Goal: Transaction & Acquisition: Purchase product/service

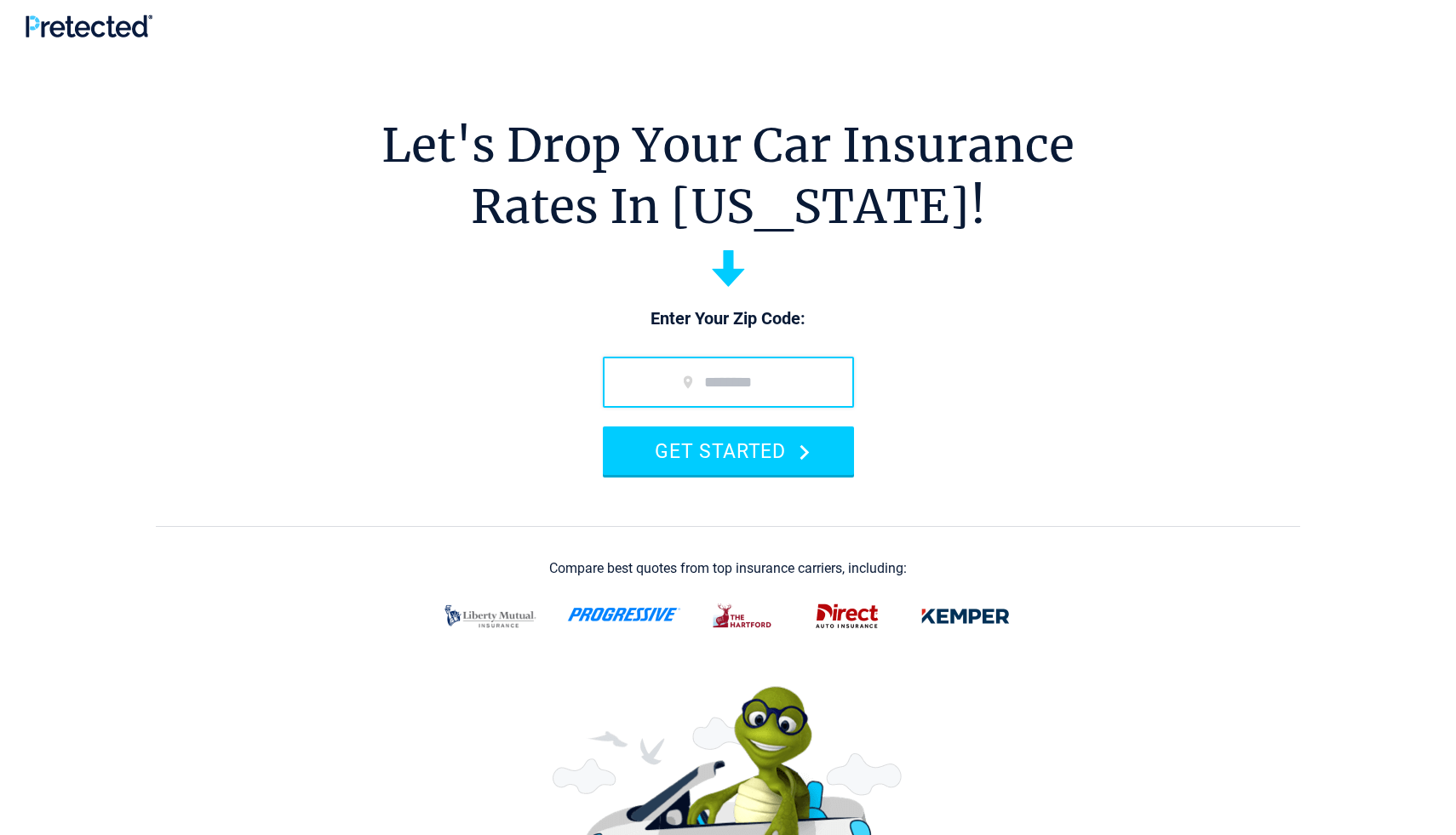
click at [663, 367] on input "zip code" at bounding box center [728, 382] width 251 height 51
type input "*****"
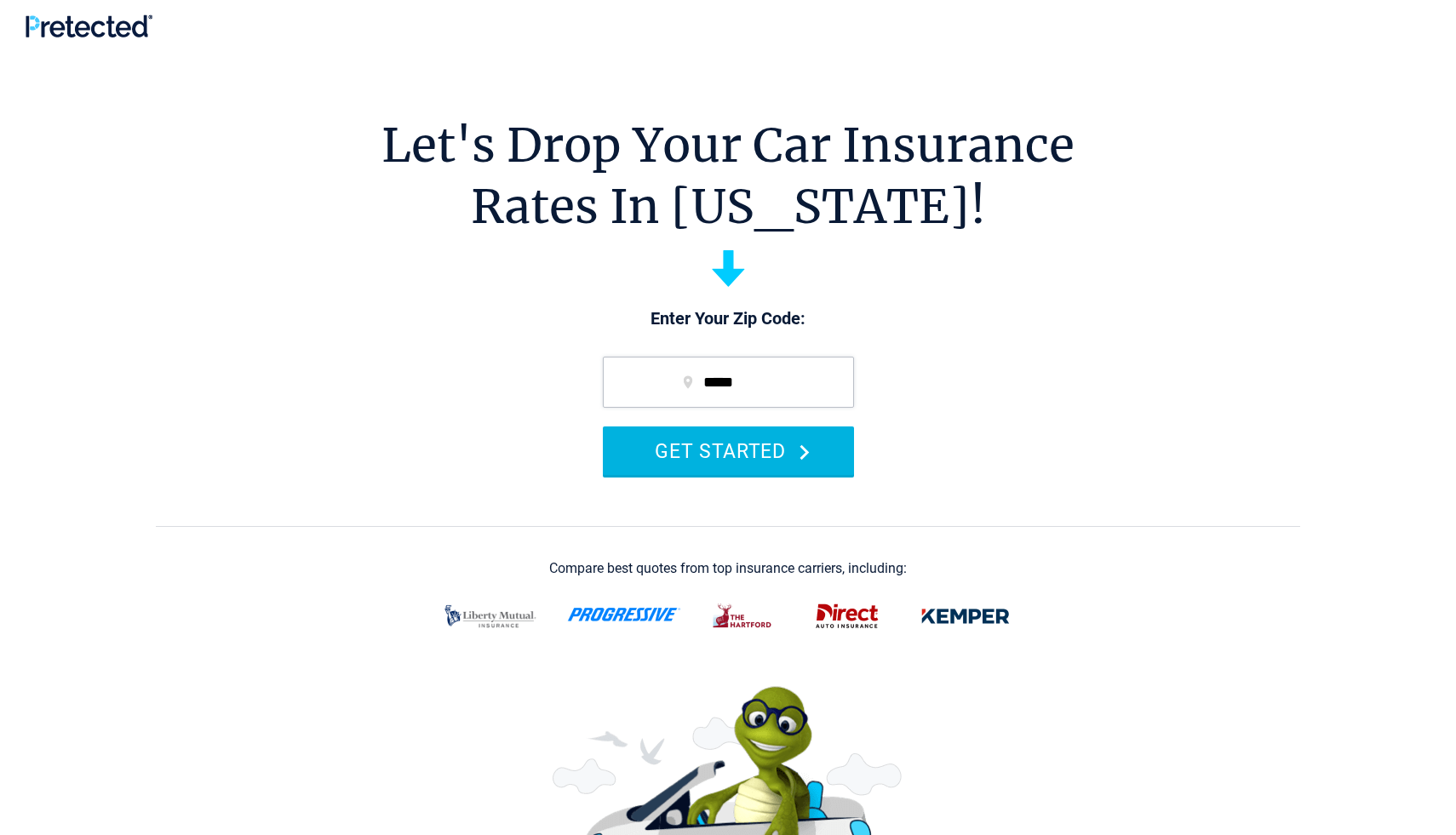
click at [723, 460] on button "GET STARTED" at bounding box center [728, 450] width 251 height 49
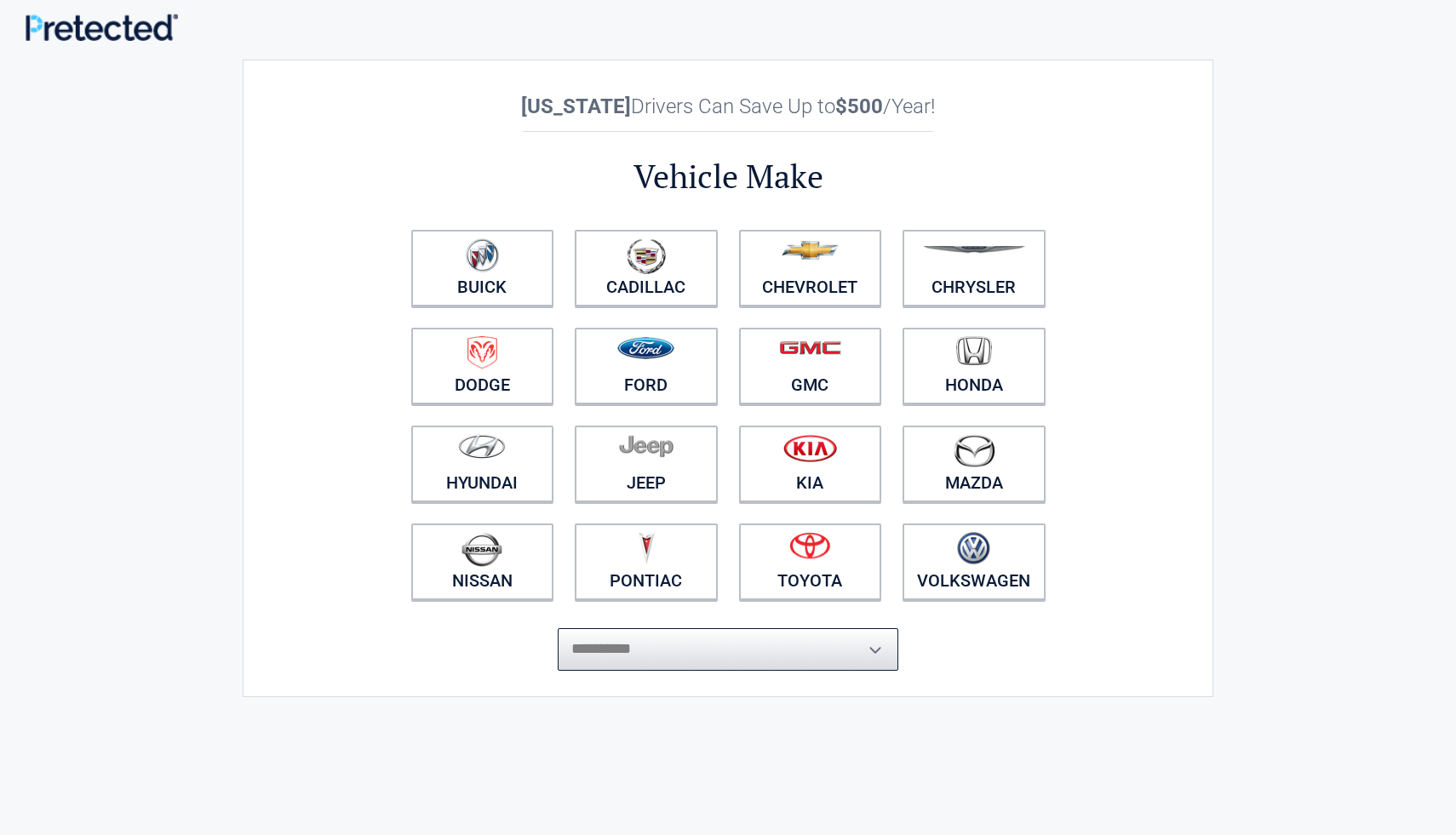
click at [832, 645] on select "**********" at bounding box center [728, 649] width 340 height 42
